Goal: Task Accomplishment & Management: Use online tool/utility

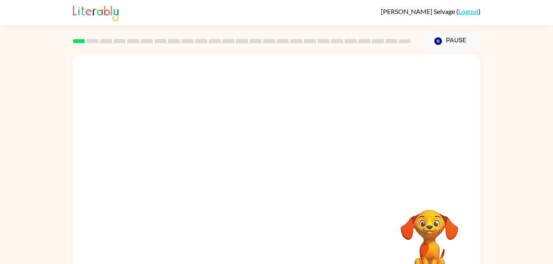
scroll to position [25, 0]
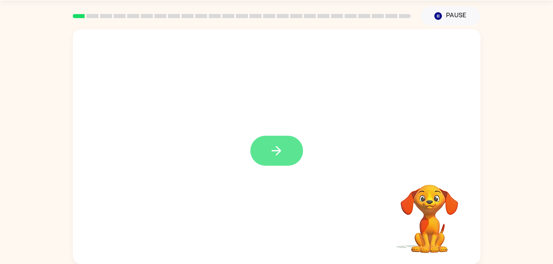
click at [275, 153] on icon "button" at bounding box center [276, 151] width 14 height 14
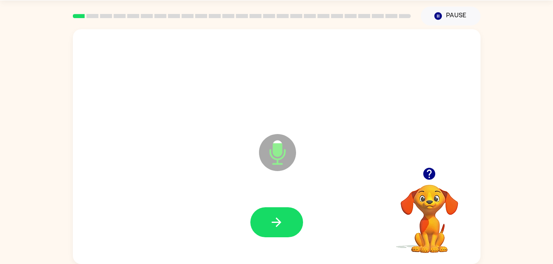
click at [324, 9] on div at bounding box center [242, 16] width 348 height 29
click at [289, 224] on button "button" at bounding box center [276, 222] width 53 height 30
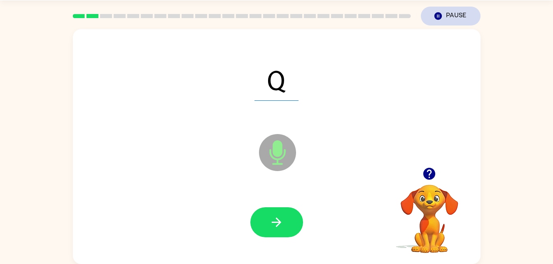
click at [453, 18] on button "Pause Pause" at bounding box center [451, 16] width 60 height 19
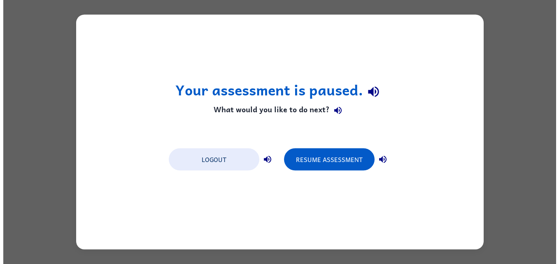
scroll to position [0, 0]
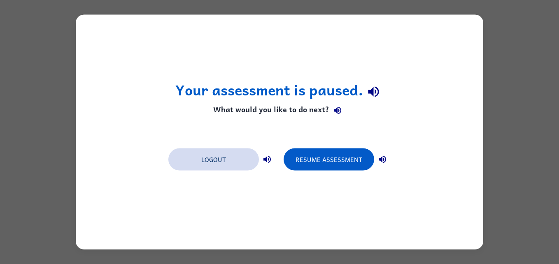
click at [201, 157] on button "Logout" at bounding box center [213, 160] width 91 height 22
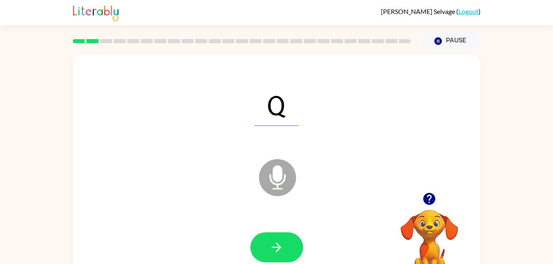
click at [427, 200] on icon "button" at bounding box center [429, 199] width 12 height 12
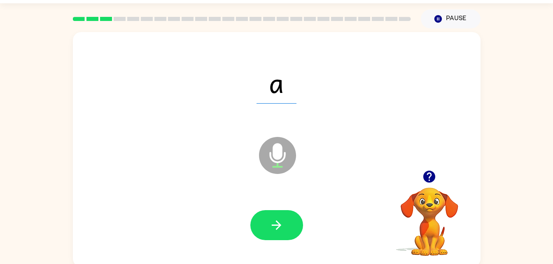
scroll to position [19, 0]
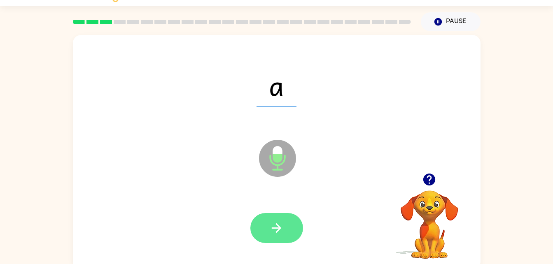
click at [284, 226] on button "button" at bounding box center [276, 228] width 53 height 30
click at [265, 229] on button "button" at bounding box center [276, 228] width 53 height 30
click at [283, 221] on icon "button" at bounding box center [276, 228] width 14 height 14
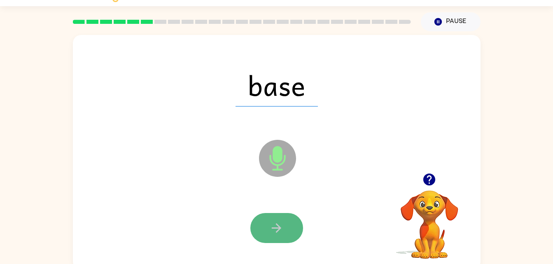
click at [293, 240] on button "button" at bounding box center [276, 228] width 53 height 30
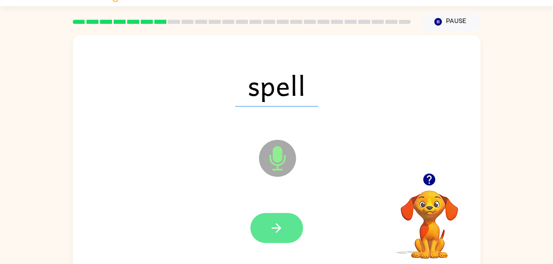
click at [280, 221] on icon "button" at bounding box center [276, 228] width 14 height 14
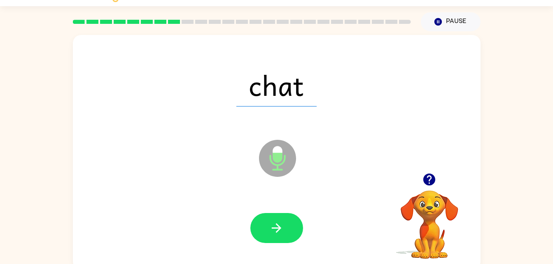
click at [303, 246] on div at bounding box center [276, 228] width 391 height 67
click at [266, 232] on button "button" at bounding box center [276, 228] width 53 height 30
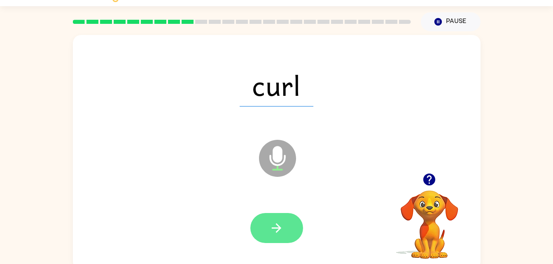
click at [279, 242] on button "button" at bounding box center [276, 228] width 53 height 30
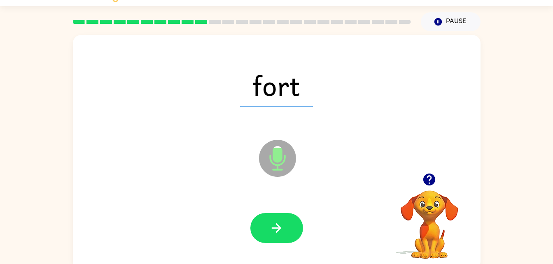
click at [288, 248] on div at bounding box center [276, 228] width 391 height 67
click at [290, 230] on button "button" at bounding box center [276, 228] width 53 height 30
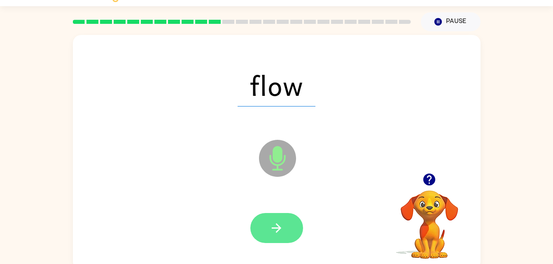
click at [266, 219] on button "button" at bounding box center [276, 228] width 53 height 30
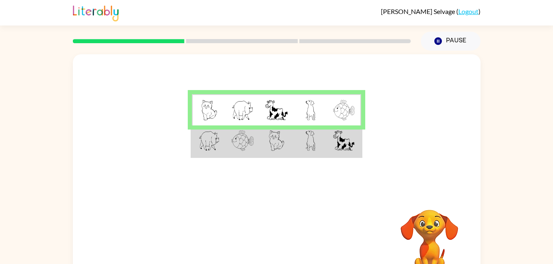
click at [210, 117] on img at bounding box center [209, 110] width 16 height 21
click at [251, 121] on td at bounding box center [242, 110] width 34 height 32
click at [218, 153] on td at bounding box center [209, 141] width 34 height 32
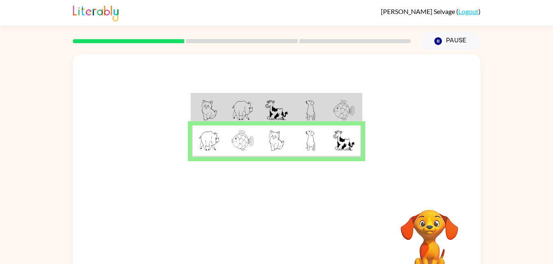
scroll to position [25, 0]
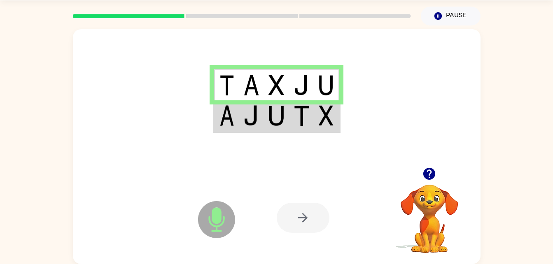
click at [316, 119] on td at bounding box center [326, 116] width 25 height 32
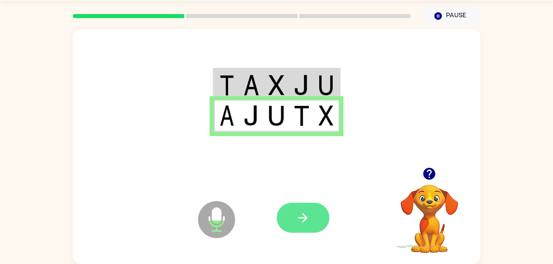
click at [293, 218] on button "button" at bounding box center [302, 218] width 53 height 30
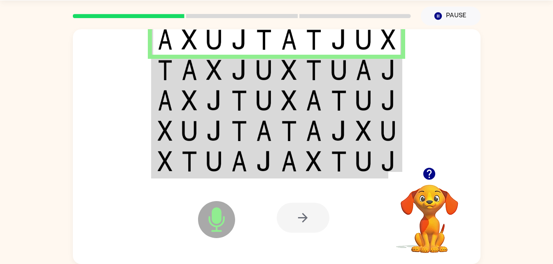
click at [176, 78] on td at bounding box center [164, 70] width 25 height 30
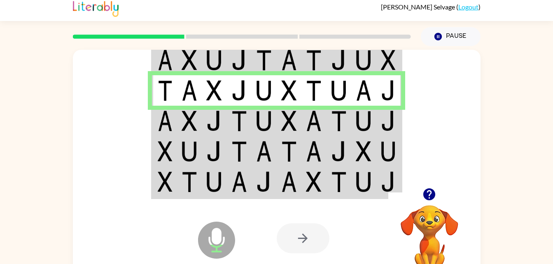
scroll to position [0, 0]
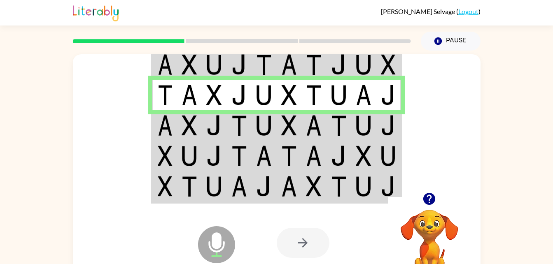
click at [175, 121] on td at bounding box center [164, 125] width 25 height 30
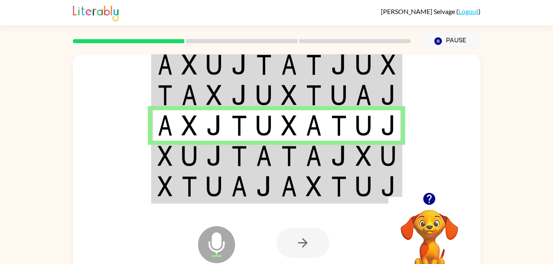
click at [297, 152] on td at bounding box center [288, 156] width 25 height 30
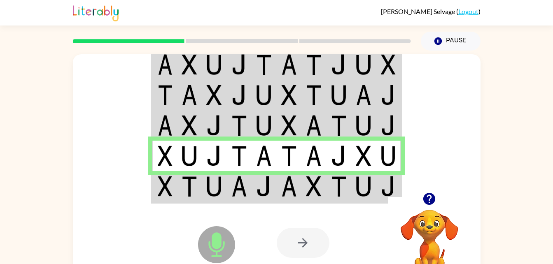
click at [214, 187] on img at bounding box center [214, 186] width 16 height 21
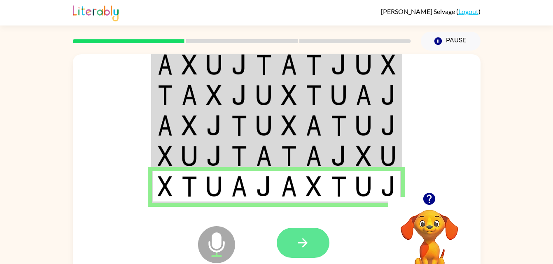
click at [317, 246] on button "button" at bounding box center [302, 243] width 53 height 30
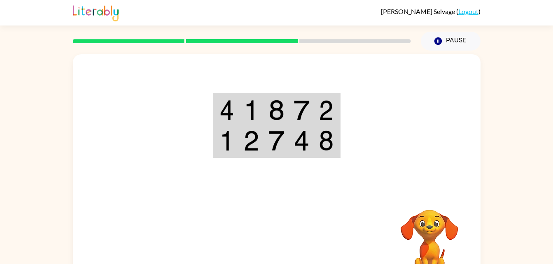
click at [304, 110] on img at bounding box center [301, 110] width 16 height 21
click at [307, 104] on img at bounding box center [301, 110] width 16 height 21
click at [329, 96] on td at bounding box center [326, 110] width 25 height 32
click at [319, 114] on img at bounding box center [325, 110] width 15 height 21
click at [321, 113] on img at bounding box center [325, 110] width 15 height 21
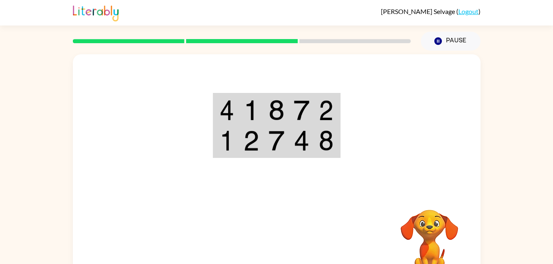
click at [357, 37] on div at bounding box center [242, 41] width 348 height 29
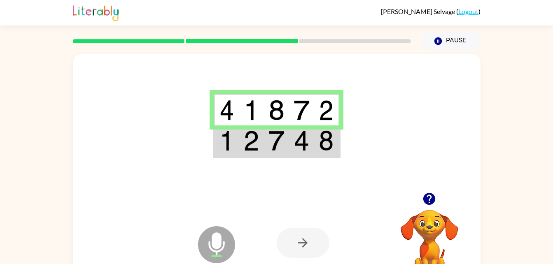
click at [247, 151] on td at bounding box center [251, 141] width 25 height 32
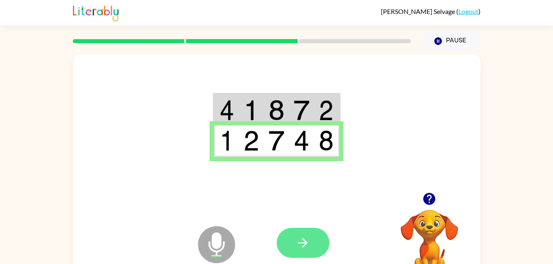
click at [316, 242] on button "button" at bounding box center [302, 243] width 53 height 30
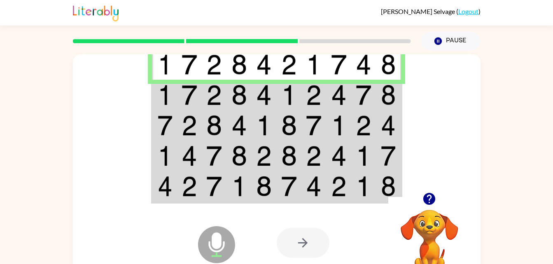
click at [318, 75] on img at bounding box center [314, 64] width 16 height 21
click at [320, 93] on img at bounding box center [314, 95] width 16 height 21
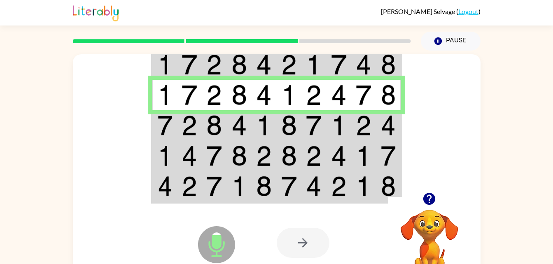
scroll to position [1, 0]
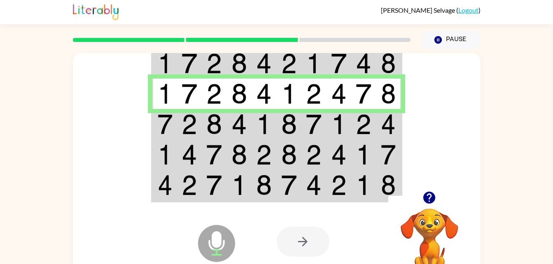
click at [282, 135] on img at bounding box center [289, 124] width 16 height 21
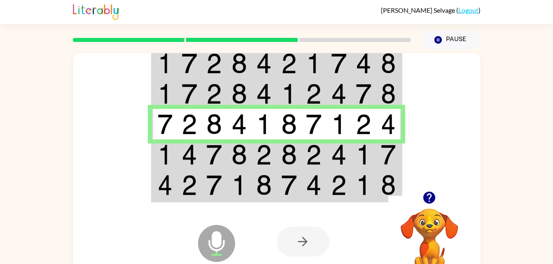
click at [185, 165] on img at bounding box center [189, 154] width 16 height 21
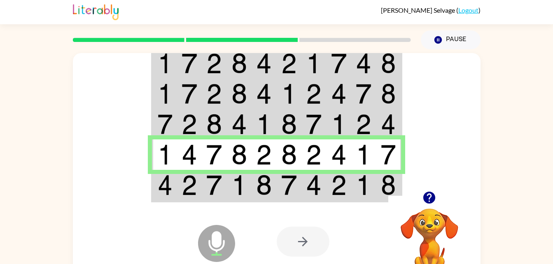
click at [176, 186] on td at bounding box center [164, 186] width 25 height 32
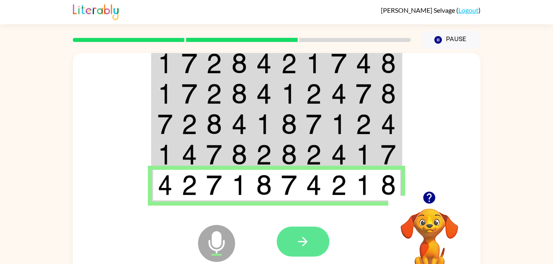
click at [295, 229] on button "button" at bounding box center [302, 242] width 53 height 30
